Goal: Task Accomplishment & Management: Manage account settings

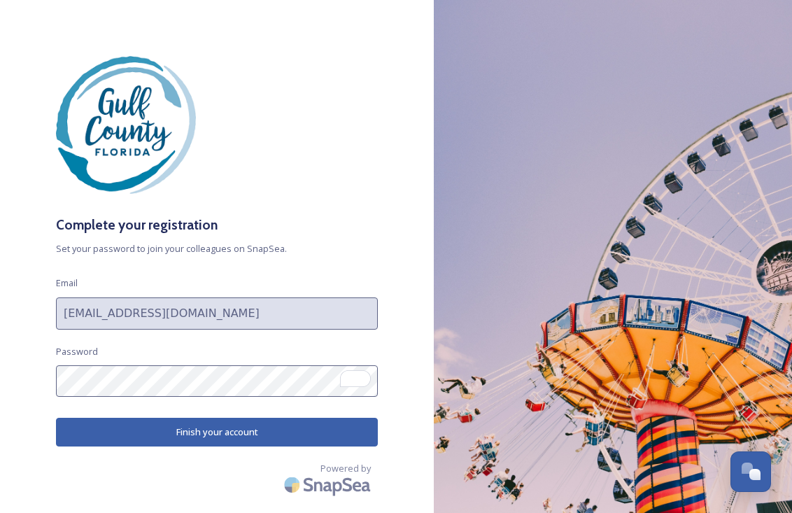
click at [196, 433] on button "Finish your account" at bounding box center [217, 431] width 322 height 29
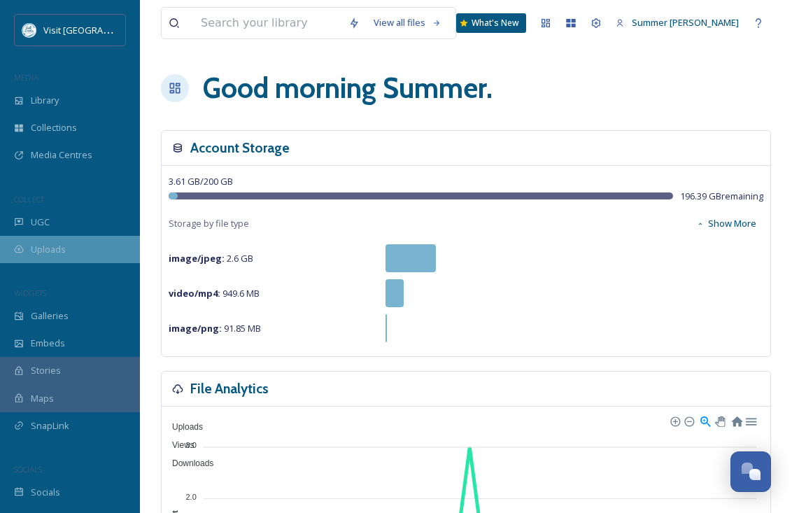
click at [50, 253] on span "Uploads" at bounding box center [48, 249] width 35 height 13
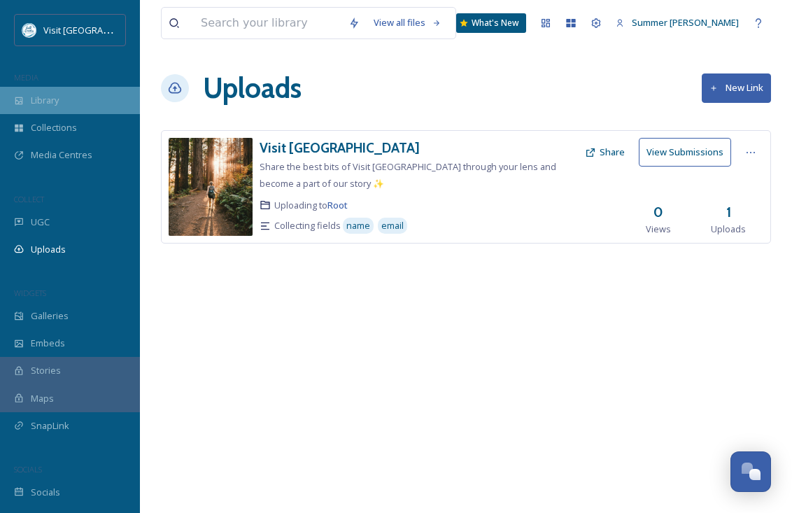
click at [45, 96] on span "Library" at bounding box center [45, 100] width 28 height 13
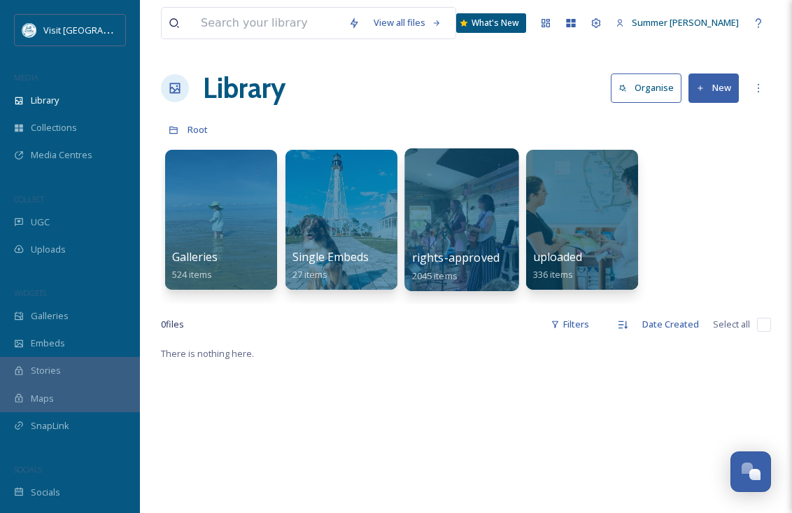
click at [446, 234] on div at bounding box center [461, 219] width 114 height 143
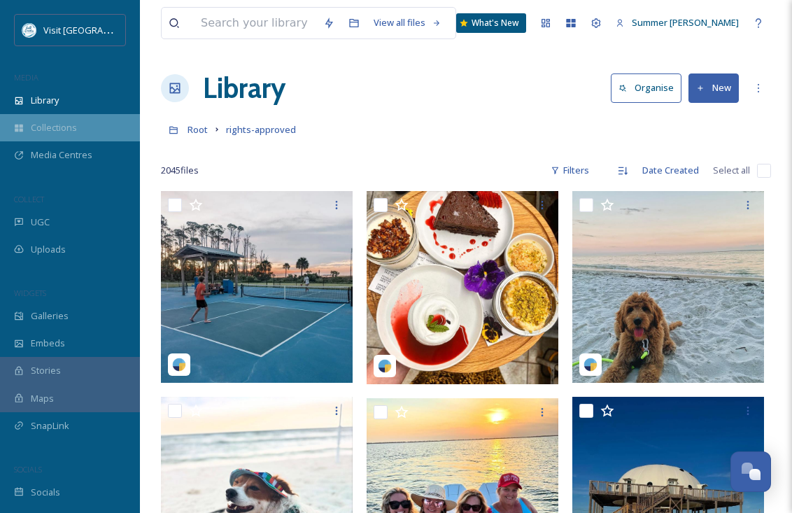
click at [26, 127] on div "Collections" at bounding box center [70, 127] width 140 height 27
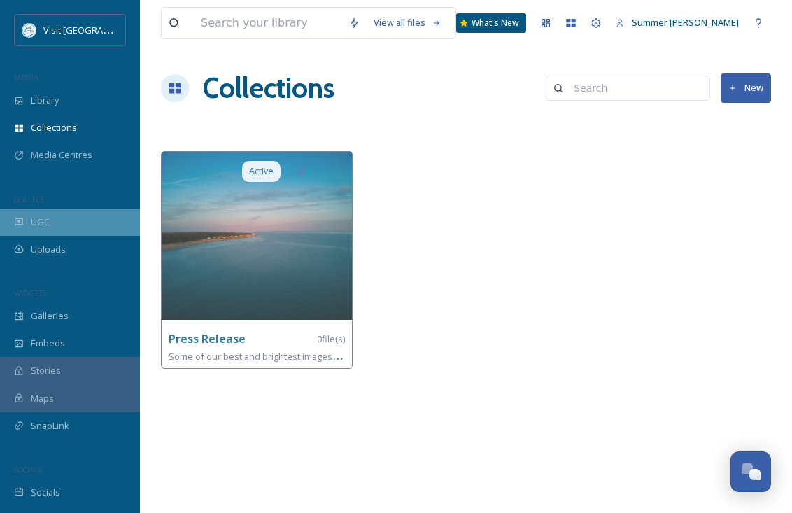
click at [40, 224] on span "UGC" at bounding box center [40, 221] width 19 height 13
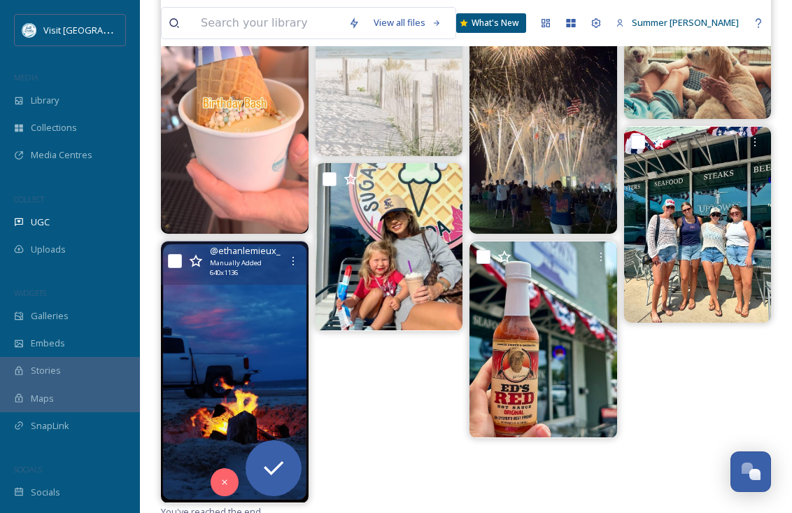
scroll to position [250, 0]
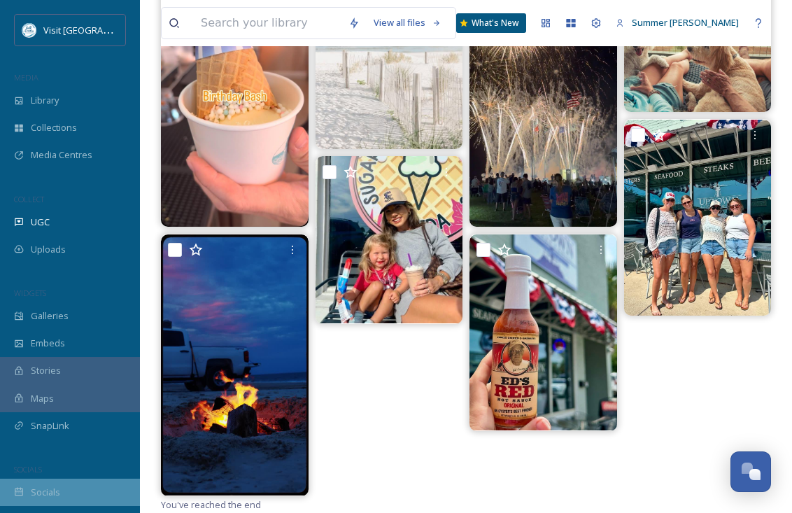
click at [54, 492] on span "Socials" at bounding box center [45, 491] width 29 height 13
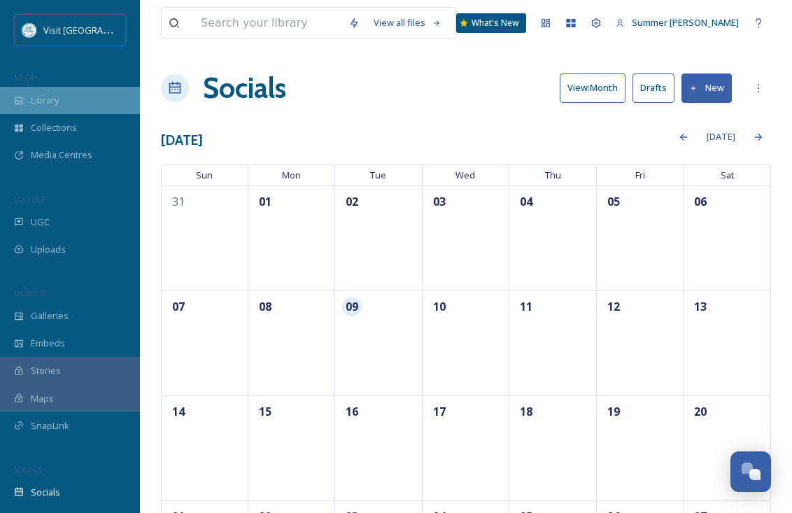
click at [47, 103] on span "Library" at bounding box center [45, 100] width 28 height 13
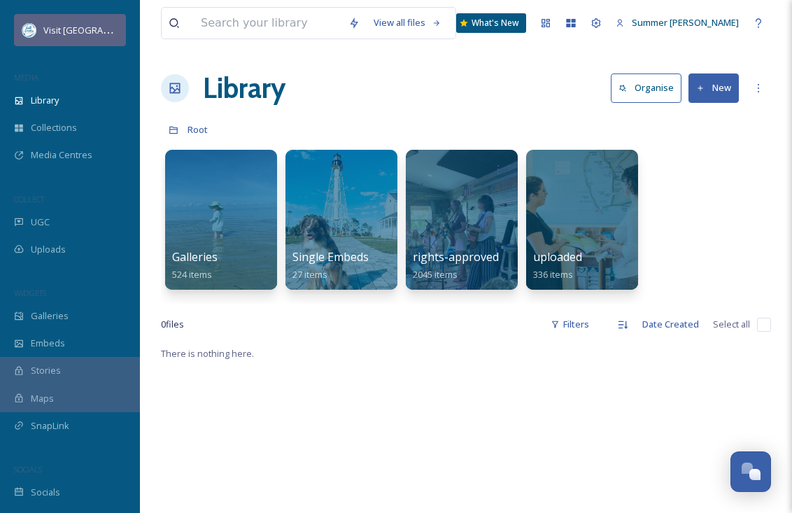
click at [66, 31] on span "Visit [GEOGRAPHIC_DATA]" at bounding box center [97, 29] width 108 height 13
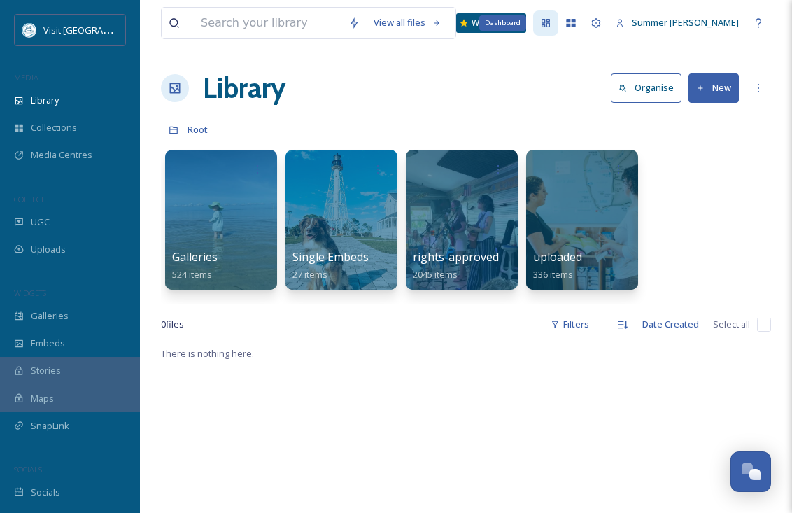
click at [550, 26] on icon at bounding box center [545, 23] width 8 height 8
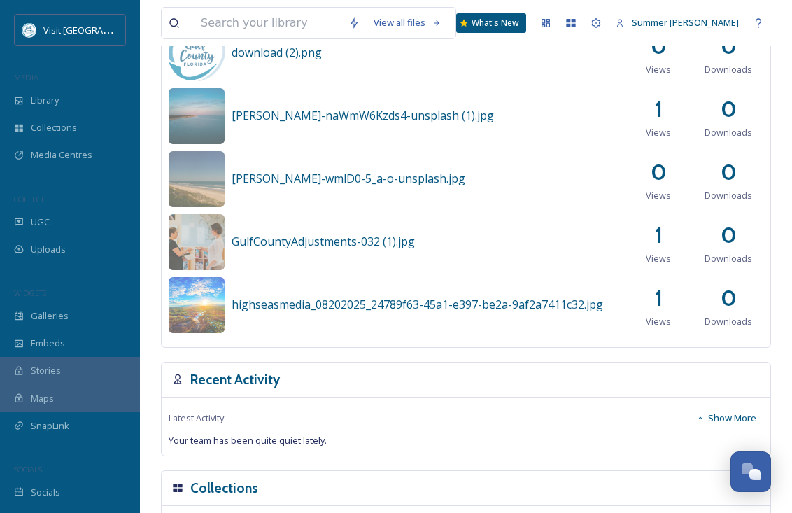
scroll to position [610, 0]
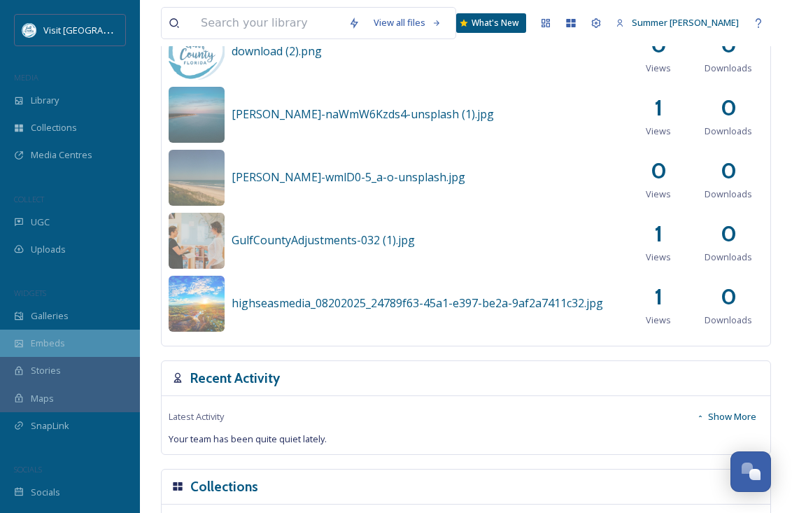
click at [42, 338] on span "Embeds" at bounding box center [48, 342] width 34 height 13
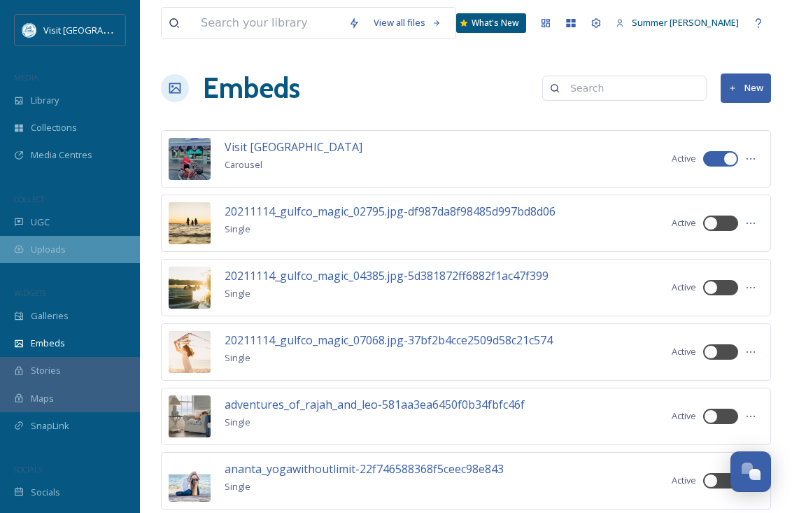
click at [50, 250] on span "Uploads" at bounding box center [48, 249] width 35 height 13
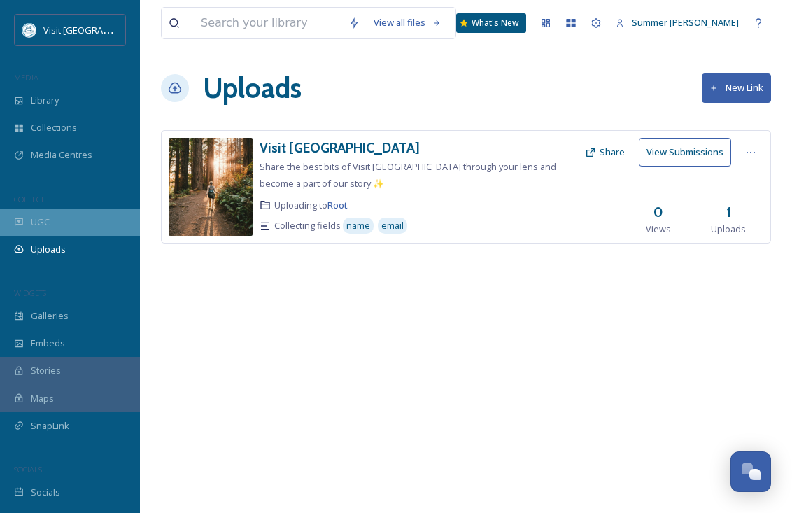
click at [48, 227] on span "UGC" at bounding box center [40, 221] width 19 height 13
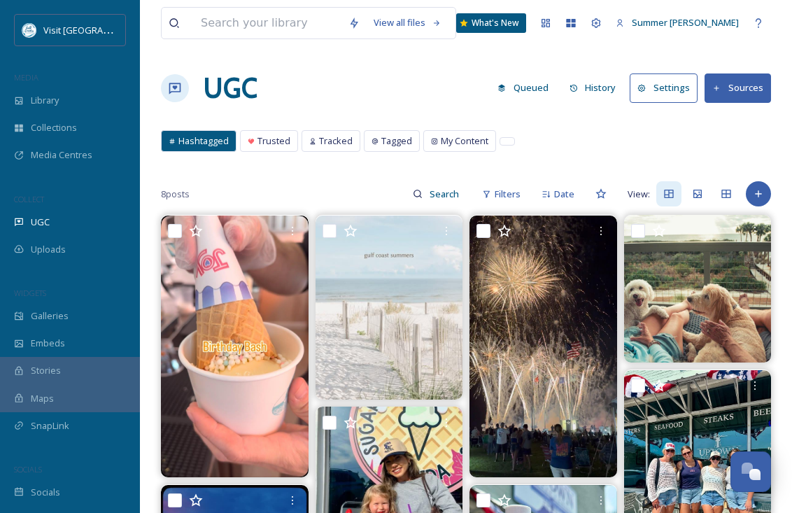
click at [678, 90] on button "Settings" at bounding box center [663, 87] width 68 height 29
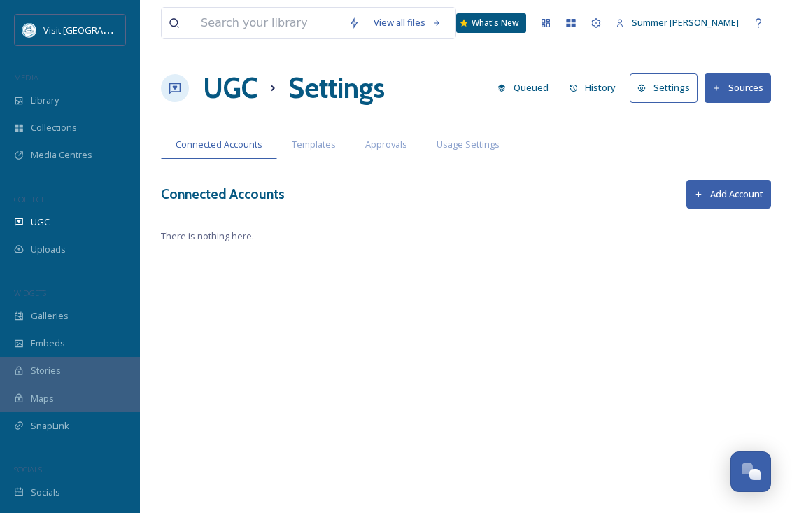
click at [729, 196] on button "Add Account" at bounding box center [728, 194] width 85 height 29
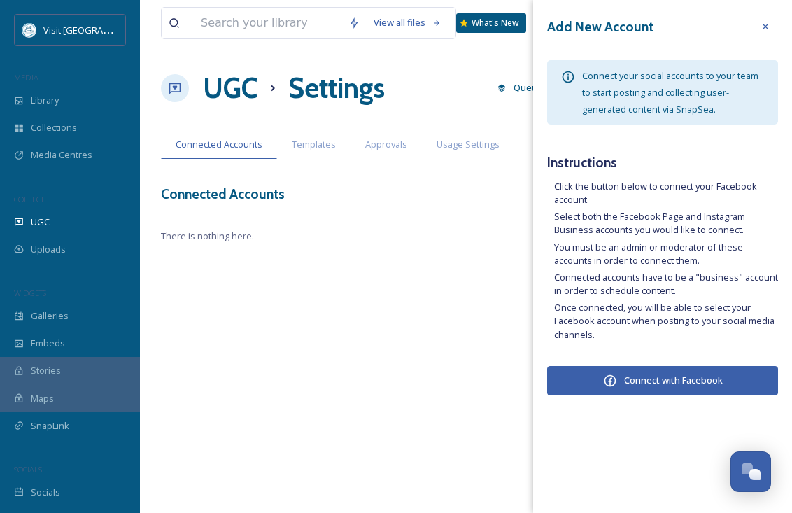
click at [650, 382] on button "Connect with Facebook" at bounding box center [662, 380] width 231 height 29
click at [652, 378] on button "Connect with Facebook" at bounding box center [662, 380] width 231 height 29
click at [655, 378] on button "Connect with Facebook" at bounding box center [662, 380] width 231 height 29
click at [507, 372] on div "View all files What's New Summer [PERSON_NAME] UGC Settings Queued History Sett…" at bounding box center [466, 256] width 652 height 513
click at [765, 29] on icon at bounding box center [764, 26] width 11 height 11
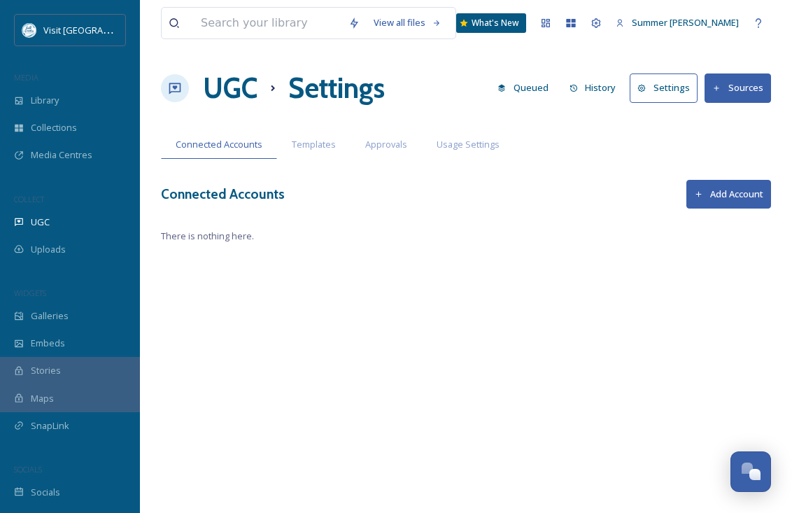
click at [573, 256] on div "View all files What's New Summer [PERSON_NAME] UGC Settings Queued History Sett…" at bounding box center [466, 256] width 652 height 513
